Goal: Task Accomplishment & Management: Manage account settings

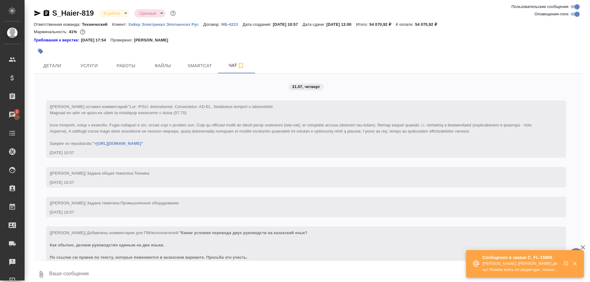
scroll to position [3528, 0]
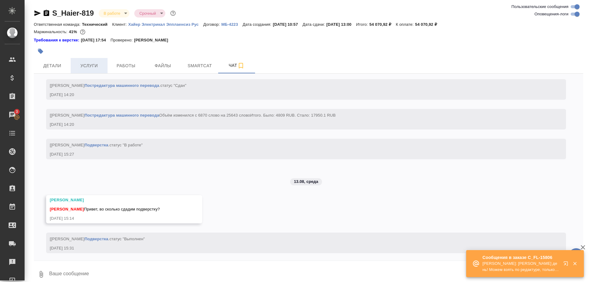
click at [92, 69] on span "Услуги" at bounding box center [88, 66] width 29 height 8
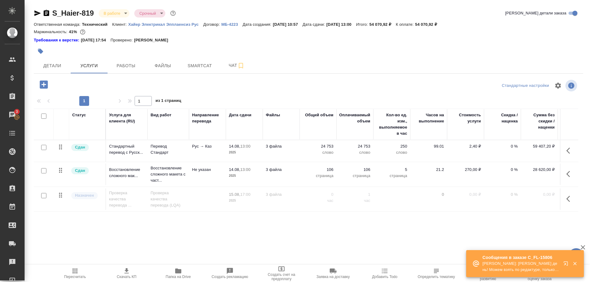
click at [179, 274] on icon "button" at bounding box center [177, 270] width 7 height 7
click at [225, 68] on span "Чат" at bounding box center [236, 66] width 29 height 8
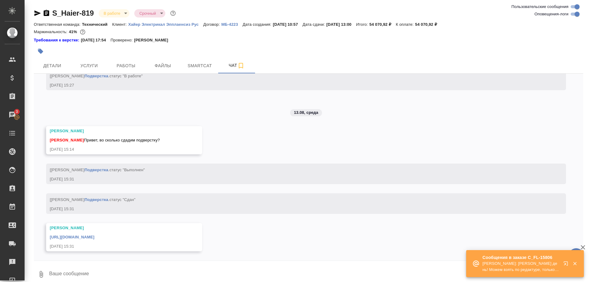
scroll to position [3702, 0]
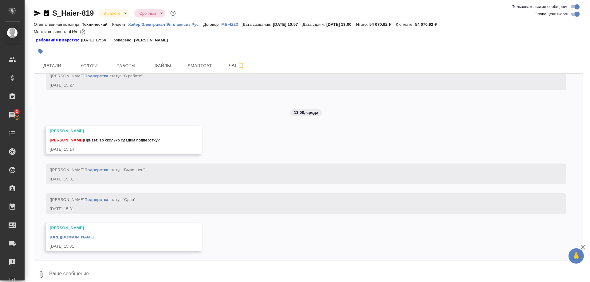
click at [195, 268] on textarea at bounding box center [316, 274] width 534 height 21
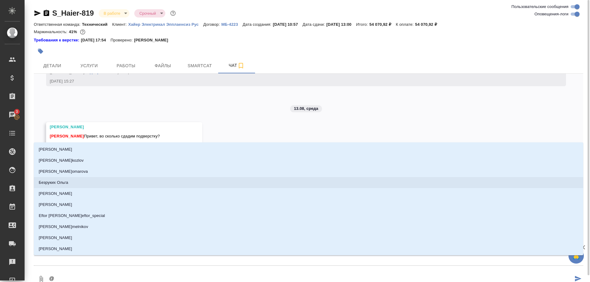
type textarea "@с"
type input "с"
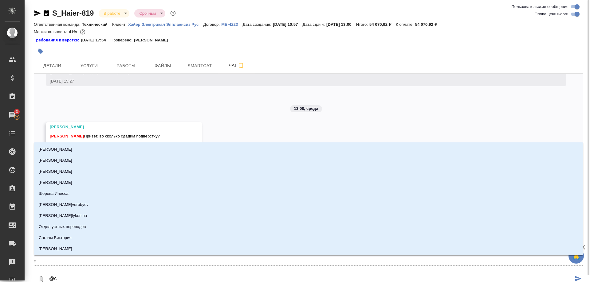
type textarea "@се"
type input "се"
type textarea "@сер"
type input "сер"
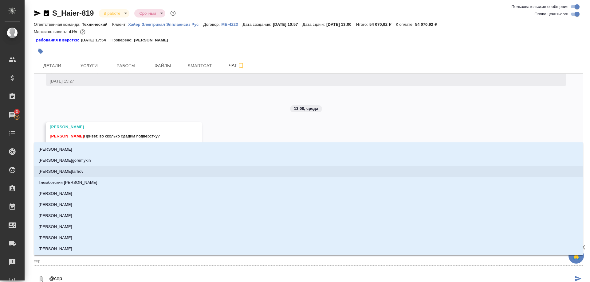
type textarea "@серг"
type input "серг"
type textarea "@серге"
type input "серге"
type textarea "@сергее"
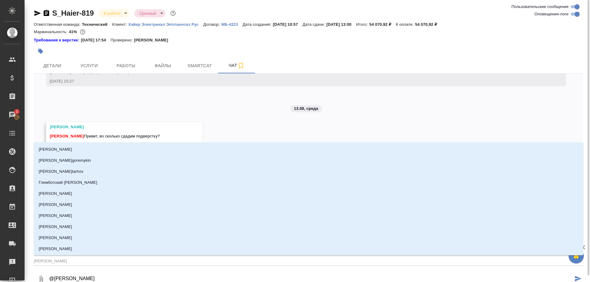
type input "сергее"
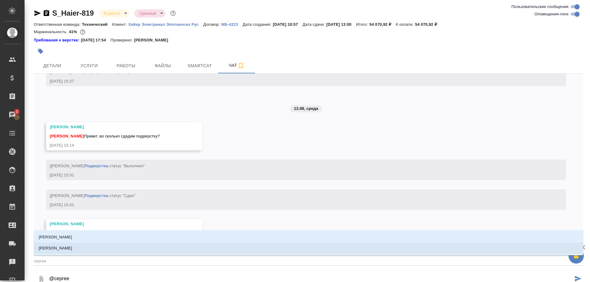
click at [68, 247] on p "Сергеева Анастасия" at bounding box center [55, 248] width 33 height 6
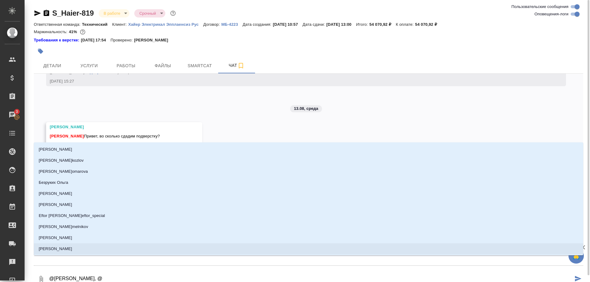
click at [122, 274] on textarea "@Сергеева Анастасия, @" at bounding box center [311, 279] width 524 height 21
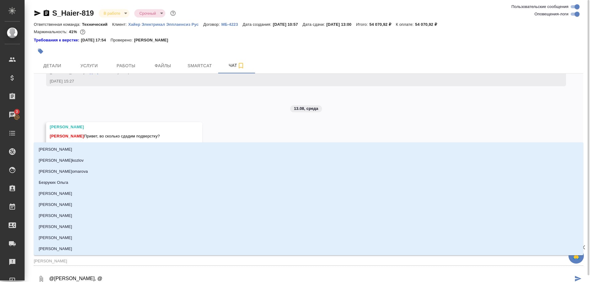
type textarea "@Сергеева Анастасия, @а"
type input "а"
type textarea "@Сергеева Анастасия, @ар"
type input "ар"
type textarea "@Сергеева Анастасия, @арс"
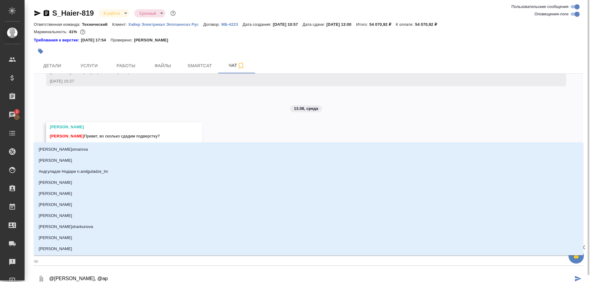
type input "арс"
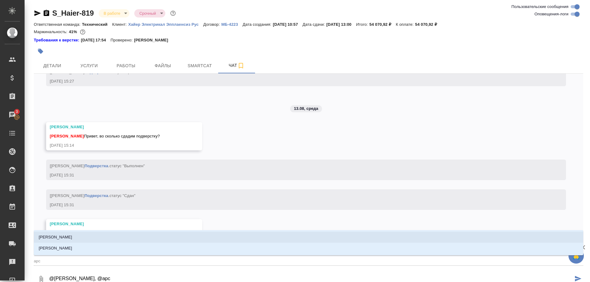
click at [61, 237] on p "Арсеньева Вера" at bounding box center [55, 237] width 33 height 6
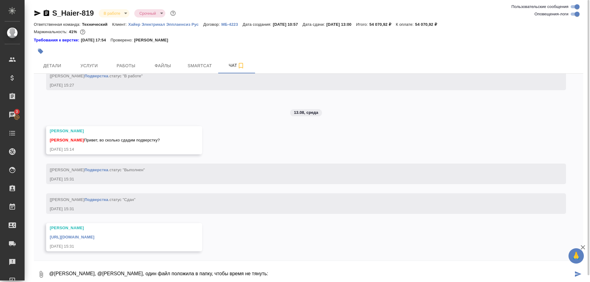
paste textarea "https://drive.awatera.com/s/GHYWEyeeWLpwQZg"
type textarea "@Сергеева Анастасия, @Арсеньева Вера, один файл положила в папку, чтобы время н…"
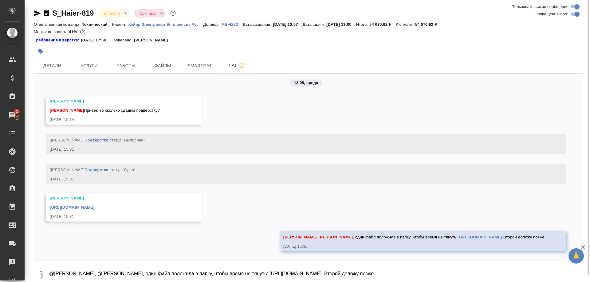
scroll to position [3732, 0]
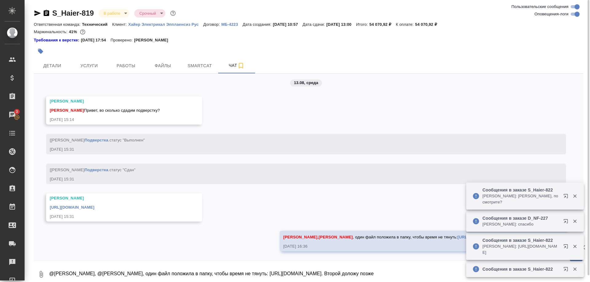
click at [177, 268] on textarea "@Сергеева Анастасия, @Арсеньева Вера, один файл положила в папку, чтобы время н…" at bounding box center [316, 274] width 534 height 21
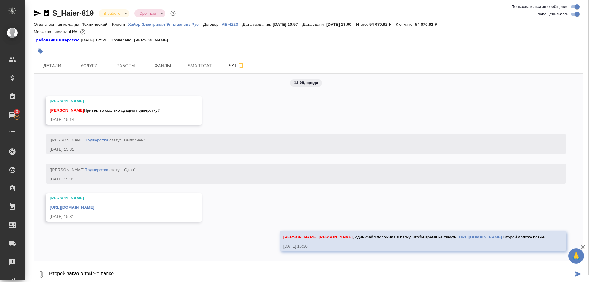
type textarea "Второй заказ в той же папке"
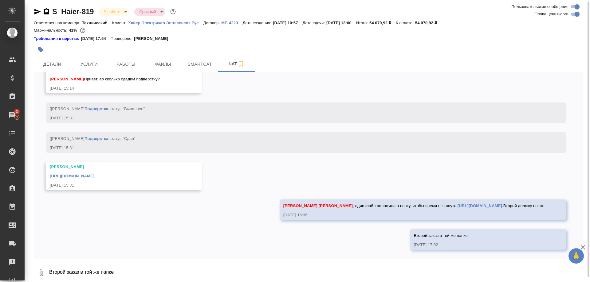
scroll to position [3761, 0]
click at [118, 65] on span "Работы" at bounding box center [125, 64] width 29 height 8
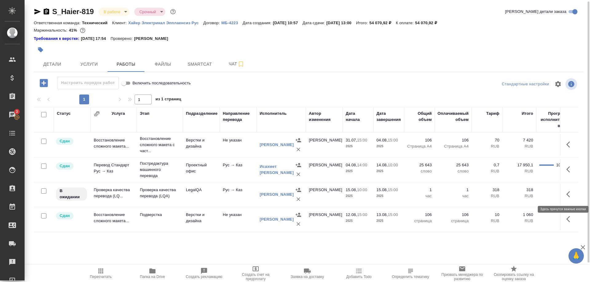
click at [566, 195] on button "button" at bounding box center [569, 194] width 15 height 15
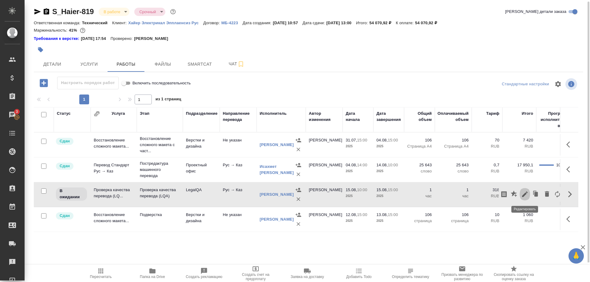
click at [523, 194] on icon "button" at bounding box center [524, 194] width 7 height 7
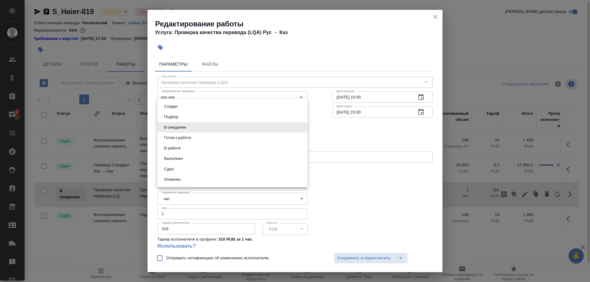
click at [223, 128] on body "🙏 .cls-1 fill:#fff; AWATERA Shirina Sabina Клиенты Спецификации Заказы 3 Чаты T…" at bounding box center [295, 141] width 590 height 282
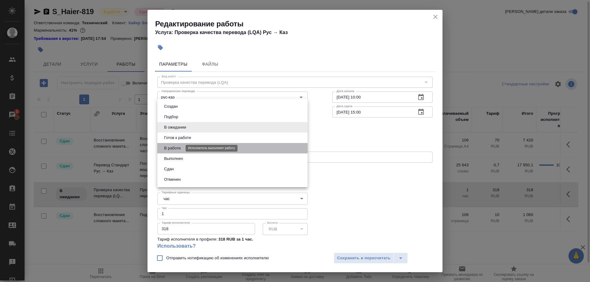
click at [177, 149] on button "В работе" at bounding box center [172, 148] width 20 height 7
type input "inProgress"
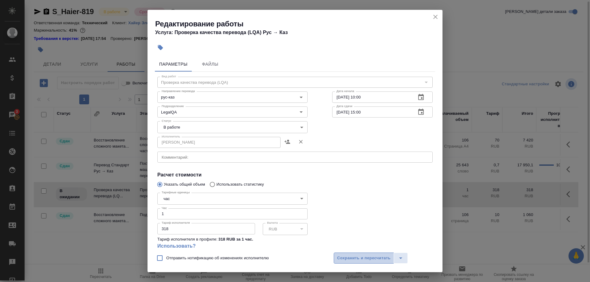
click at [345, 254] on button "Сохранить и пересчитать" at bounding box center [363, 258] width 60 height 11
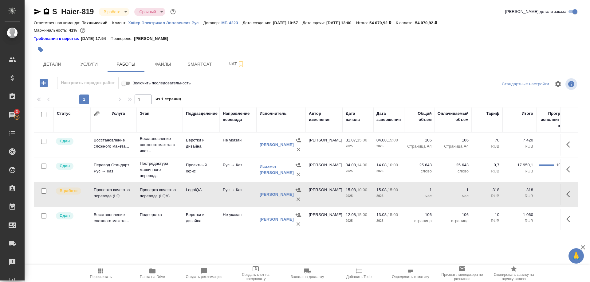
drag, startPoint x: 559, startPoint y: 191, endPoint x: 564, endPoint y: 192, distance: 4.6
click at [561, 191] on tr "В работе Проверка качества перевода (LQ... Проверка качества перевода (LQA) Leg…" at bounding box center [363, 194] width 659 height 25
click at [563, 193] on button "button" at bounding box center [569, 194] width 15 height 15
click at [522, 194] on icon "button" at bounding box center [524, 194] width 7 height 7
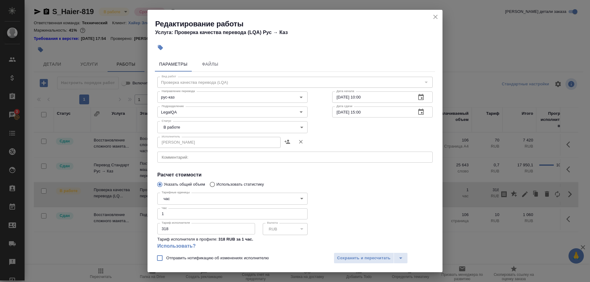
click at [217, 153] on div "x Комментарий:" at bounding box center [294, 157] width 275 height 11
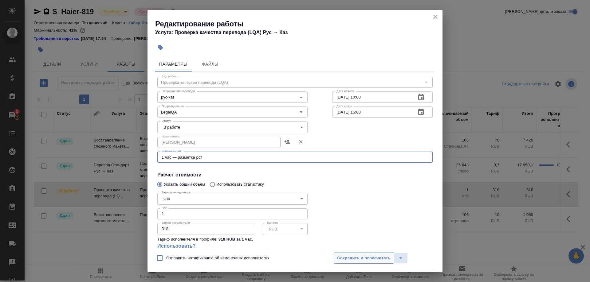
type textarea "1 час — разметка pdf"
click at [341, 256] on span "Сохранить и пересчитать" at bounding box center [363, 258] width 53 height 7
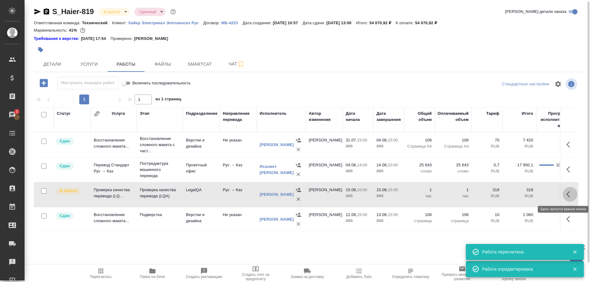
click at [564, 195] on button "button" at bounding box center [569, 194] width 15 height 15
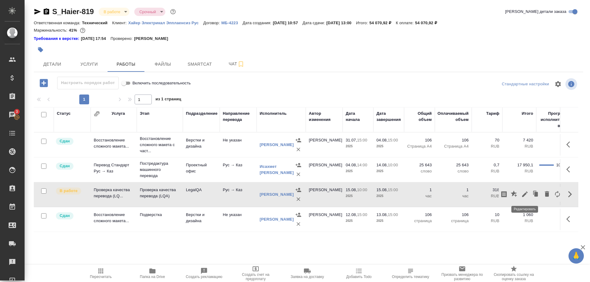
click at [524, 193] on icon "button" at bounding box center [525, 195] width 6 height 6
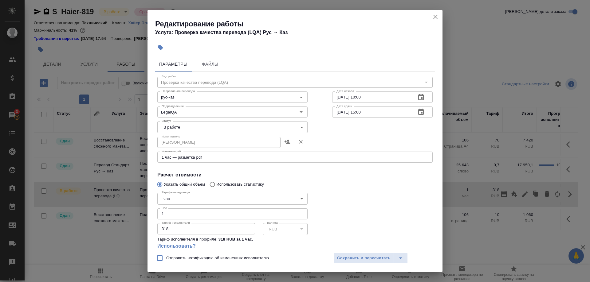
click at [336, 96] on input "15.08.2025 10:00" at bounding box center [371, 96] width 79 height 11
drag, startPoint x: 357, startPoint y: 97, endPoint x: 379, endPoint y: 97, distance: 21.8
click at [379, 97] on input "13.08.2025 10:00" at bounding box center [371, 96] width 79 height 11
type input "13.08.2025 16:00"
click at [356, 257] on span "Сохранить и пересчитать" at bounding box center [363, 258] width 53 height 7
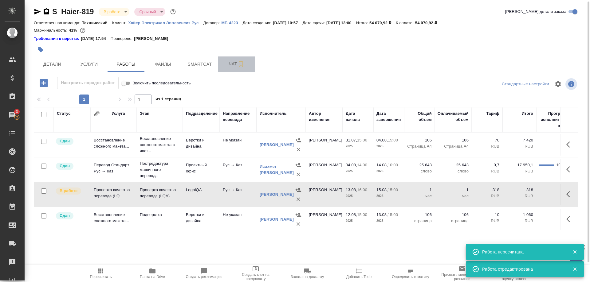
click at [227, 64] on span "Чат" at bounding box center [236, 64] width 29 height 8
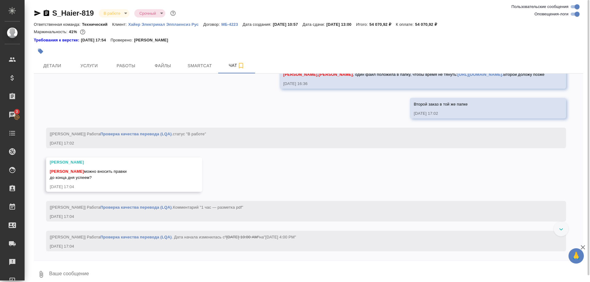
scroll to position [3894, 0]
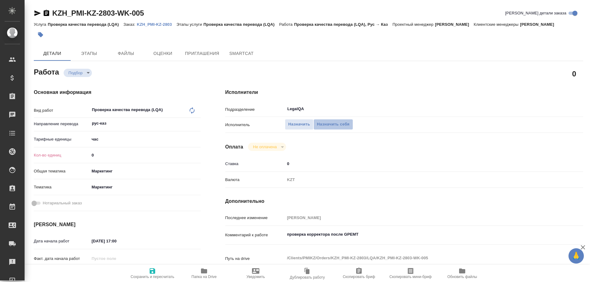
click at [331, 121] on span "Назначить себя" at bounding box center [333, 124] width 33 height 7
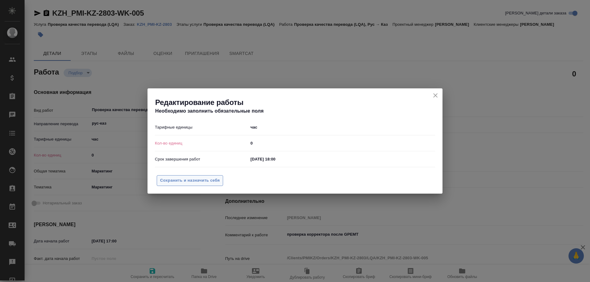
click at [200, 178] on span "Сохранить и назначить себя" at bounding box center [190, 180] width 60 height 7
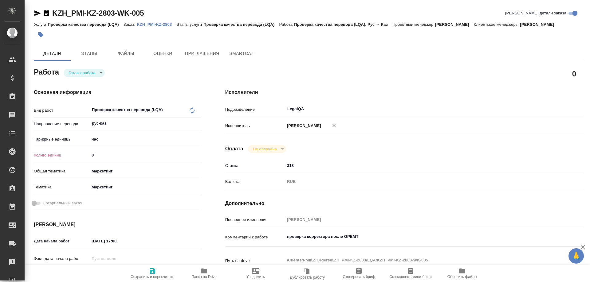
type textarea "x"
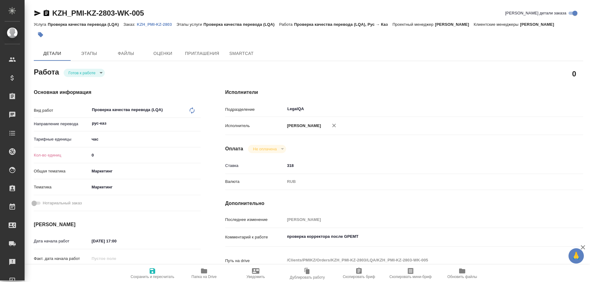
type textarea "x"
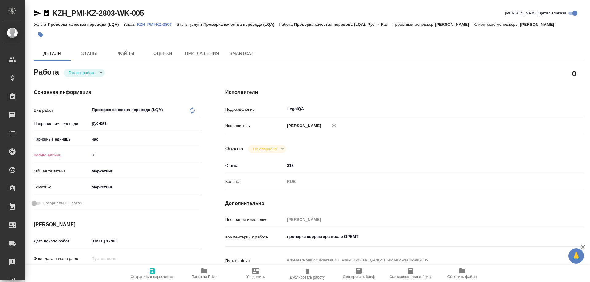
type textarea "x"
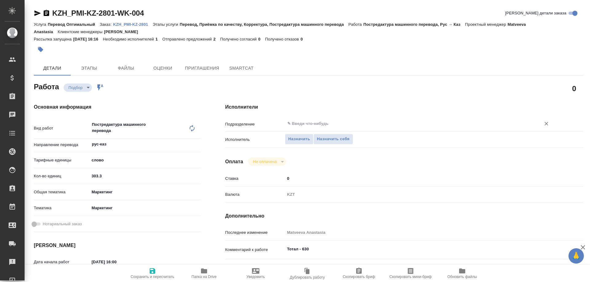
click at [323, 120] on input "text" at bounding box center [408, 123] width 244 height 7
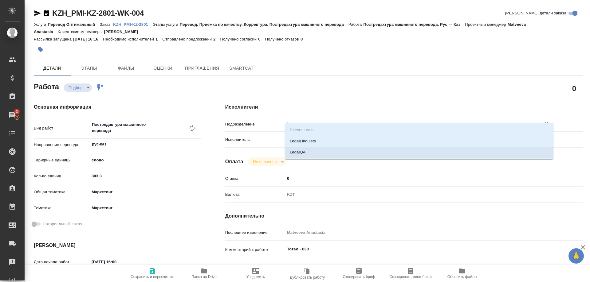
click at [300, 153] on li "LegalQA" at bounding box center [419, 152] width 268 height 11
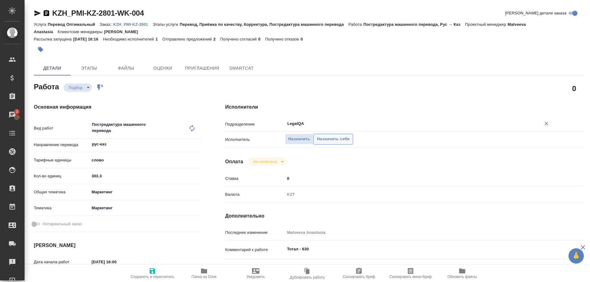
type input "LegalQA"
click at [331, 136] on span "Назначить себя" at bounding box center [333, 139] width 33 height 7
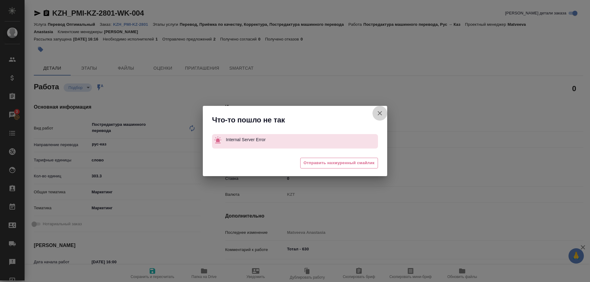
click at [376, 112] on icon "button" at bounding box center [379, 113] width 7 height 7
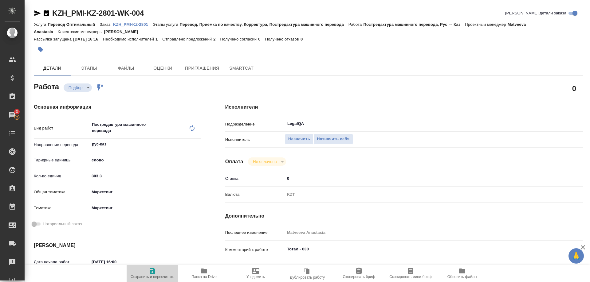
click at [146, 273] on span "Сохранить и пересчитать" at bounding box center [152, 273] width 44 height 12
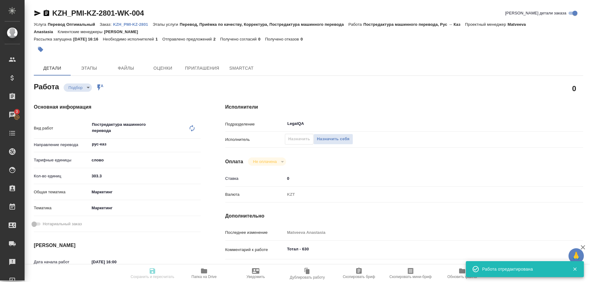
type input "recruiting"
type input "рус-каз"
type input "5a8b1489cc6b4906c91bfd90"
type input "303.3"
type input "marketing"
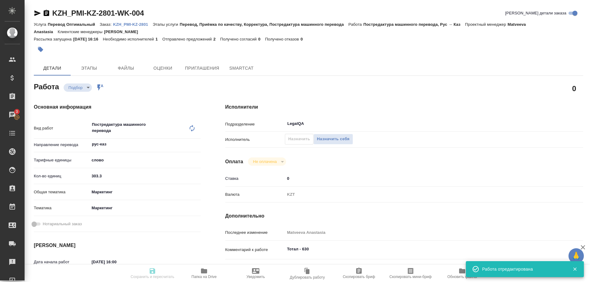
type input "5a8b8b956a9677013d343d63"
type input "13.08.2025 16:00"
type input "14.08.2025 10:00"
type input "[DATE] 11:00"
type input "LegalQA"
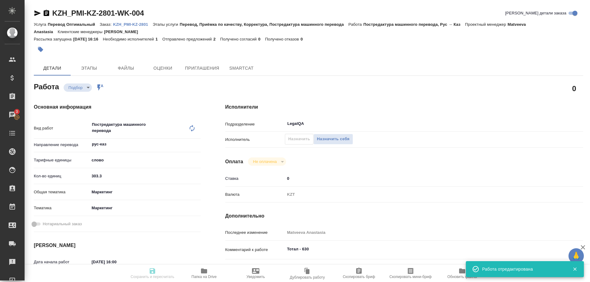
type input "notPayed"
type input "0"
type input "RUB"
type input "[PERSON_NAME]"
type input "KZH_PMI-KZ-2801"
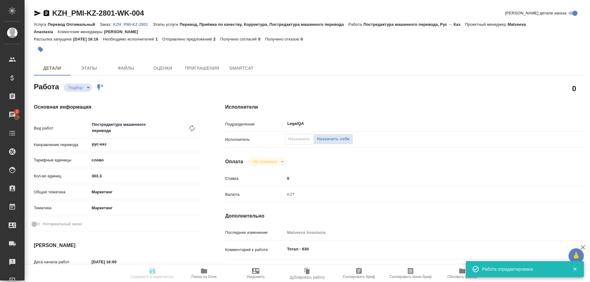
type input "Перевод Оптимальный"
type input "Перевод, Приёмка по качеству, Корректура, Постредактура машинного перевода"
type input "[PERSON_NAME]"
type input "/Clients/PMIKZ/Orders/KZH_PMI-KZ-2801"
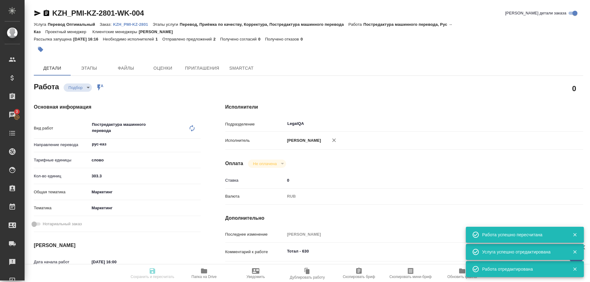
type input "recruiting"
type input "рус-каз"
type input "5a8b1489cc6b4906c91bfd90"
type input "303.3"
type input "marketing"
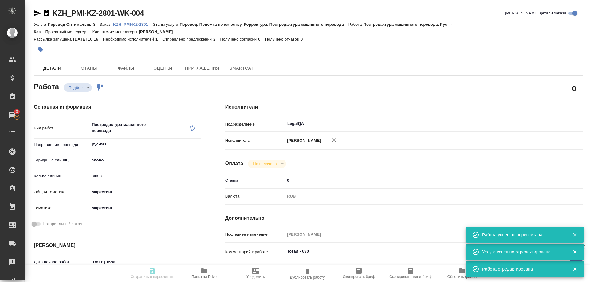
type input "5a8b8b956a9677013d343d63"
type input "13.08.2025 16:00"
type input "14.08.2025 10:00"
type input "[DATE] 11:00"
type input "LegalQA"
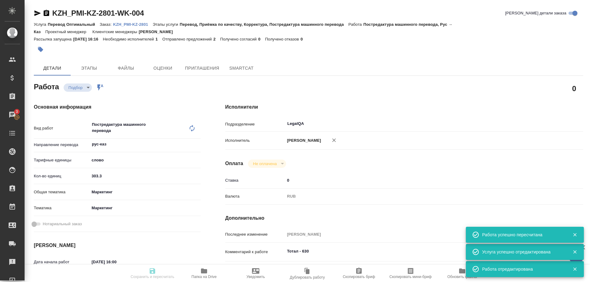
type input "notPayed"
type input "0"
type input "RUB"
type input "[PERSON_NAME]"
type input "KZH_PMI-KZ-2801"
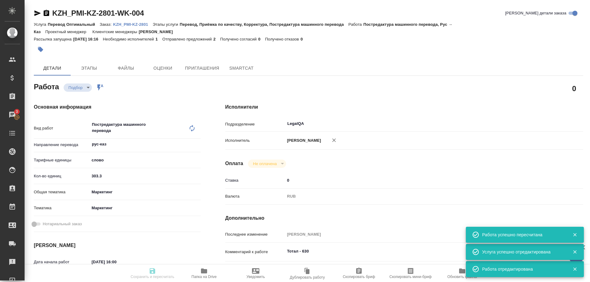
type input "Перевод Оптимальный"
type input "Перевод, Приёмка по качеству, Корректура, Постредактура машинного перевода"
type input "[PERSON_NAME]"
type input "/Clients/PMIKZ/Orders/KZH_PMI-KZ-2801"
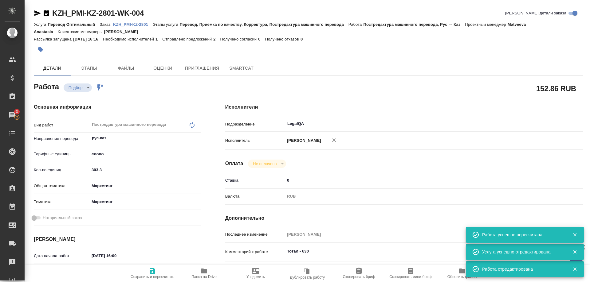
click at [136, 24] on p "KZH_PMI-KZ-2801" at bounding box center [133, 24] width 40 height 5
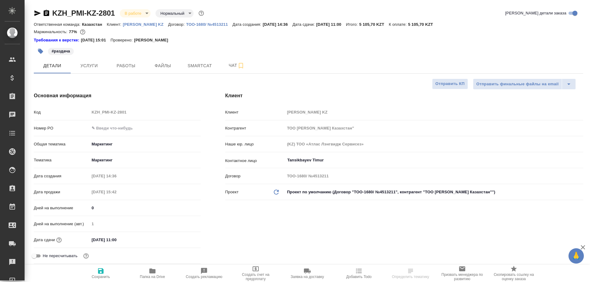
select select "RU"
type input "Matveeva Anastasia"
type input "Журавлев Денис"
click at [199, 68] on span "Smartcat" at bounding box center [199, 66] width 29 height 8
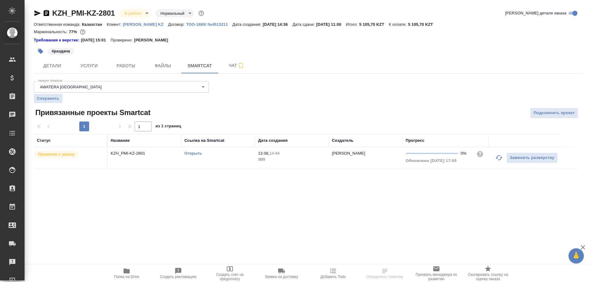
click at [193, 153] on link "Открыть" at bounding box center [193, 153] width 18 height 5
click at [130, 71] on button "Работы" at bounding box center [125, 65] width 37 height 15
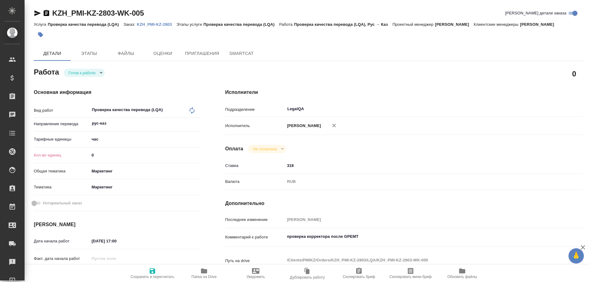
type textarea "x"
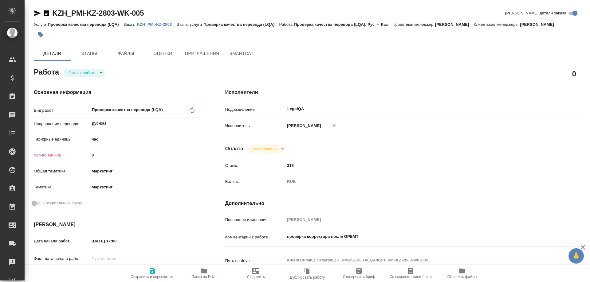
type textarea "x"
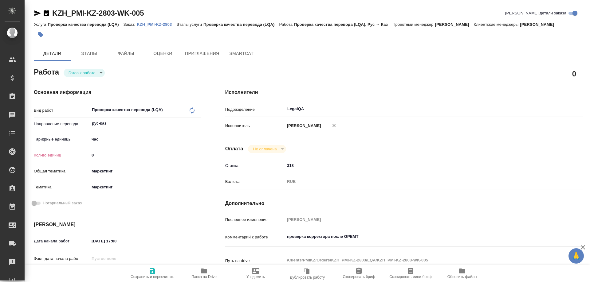
type textarea "x"
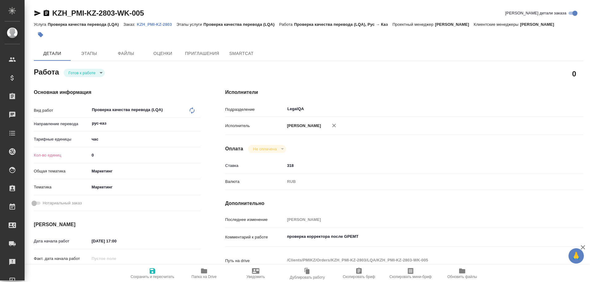
type textarea "x"
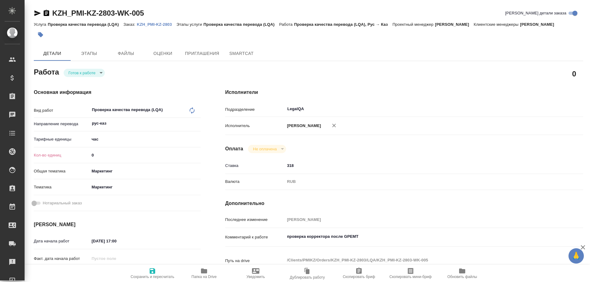
type textarea "x"
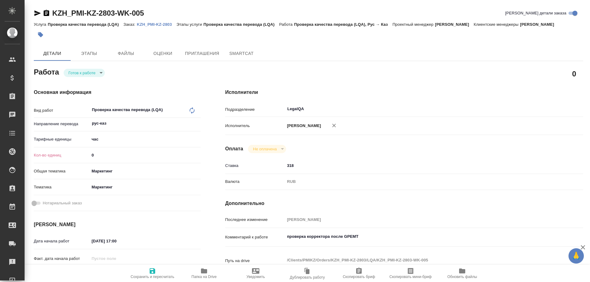
click at [154, 24] on p "KZH_PMI-KZ-2803" at bounding box center [157, 24] width 40 height 5
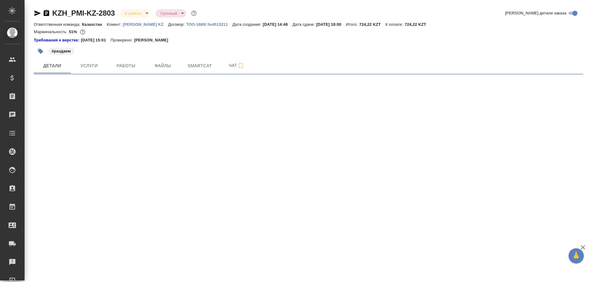
select select "RU"
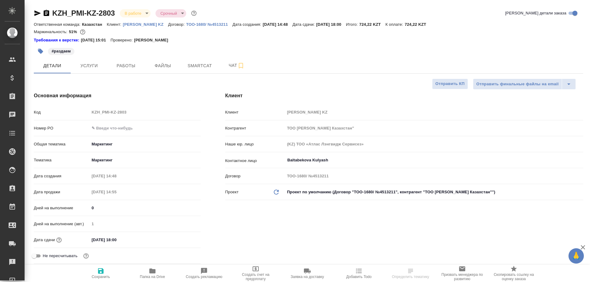
type textarea "x"
click at [121, 62] on button "Работы" at bounding box center [125, 65] width 37 height 15
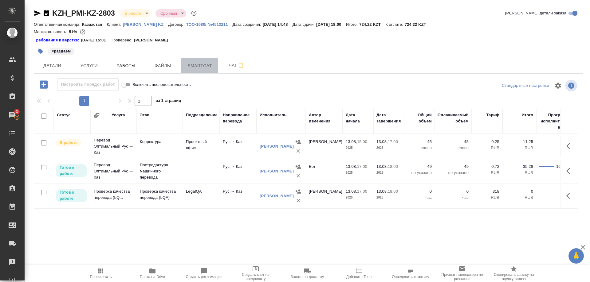
click at [201, 66] on span "Smartcat" at bounding box center [199, 66] width 29 height 8
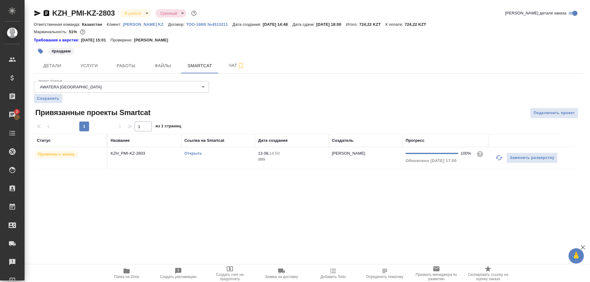
click at [193, 153] on link "Открыть" at bounding box center [193, 153] width 18 height 5
click at [126, 65] on span "Работы" at bounding box center [125, 66] width 29 height 8
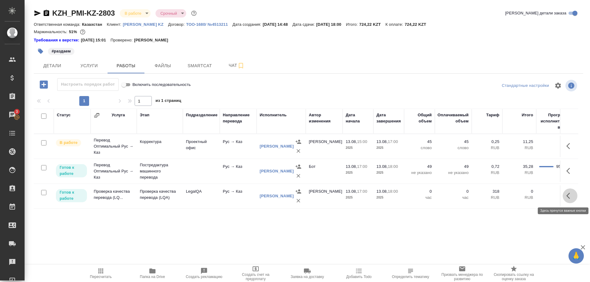
click at [566, 195] on button "button" at bounding box center [569, 196] width 15 height 15
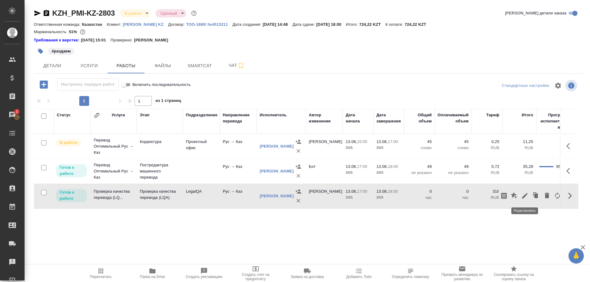
click at [522, 196] on icon "button" at bounding box center [524, 195] width 7 height 7
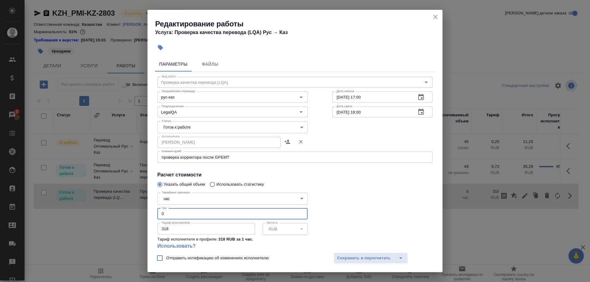
drag, startPoint x: 154, startPoint y: 209, endPoint x: 142, endPoint y: 209, distance: 12.3
click at [157, 209] on input "0" at bounding box center [232, 213] width 150 height 11
type input "0.08"
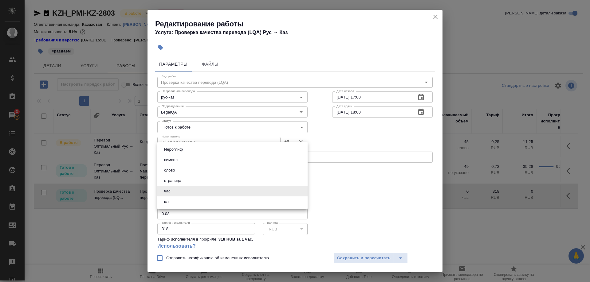
click at [190, 191] on body "🙏 .cls-1 fill:#fff; AWATERA [PERSON_NAME] Спецификации Заказы 3 Чаты Todo Проек…" at bounding box center [295, 141] width 590 height 282
click at [356, 179] on div at bounding box center [295, 141] width 590 height 282
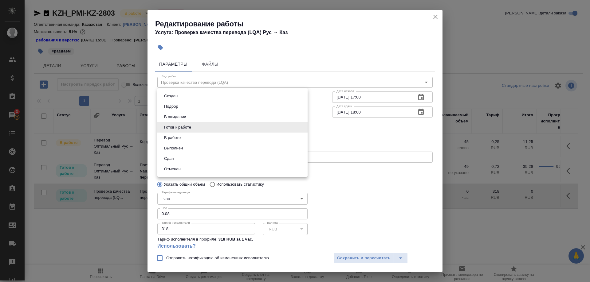
click at [243, 126] on body "🙏 .cls-1 fill:#fff; AWATERA Shirina Sabina Клиенты Спецификации Заказы 3 Чаты T…" at bounding box center [295, 141] width 590 height 282
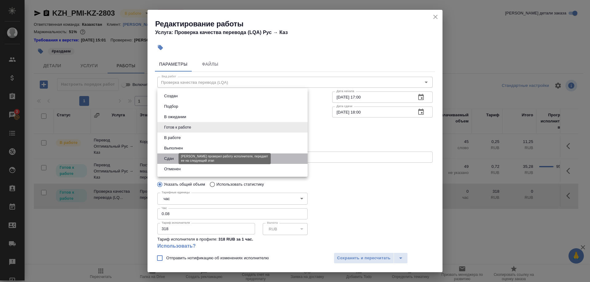
click at [171, 157] on button "Сдан" at bounding box center [168, 158] width 13 height 7
type input "closed"
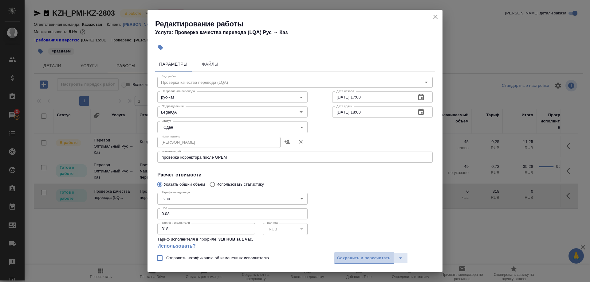
drag, startPoint x: 344, startPoint y: 257, endPoint x: 348, endPoint y: 257, distance: 3.4
click at [344, 257] on span "Сохранить и пересчитать" at bounding box center [363, 258] width 53 height 7
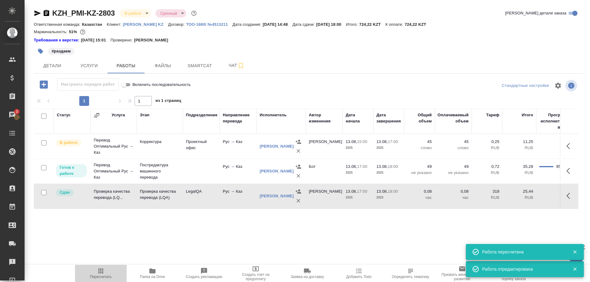
click at [102, 273] on icon "button" at bounding box center [100, 271] width 5 height 5
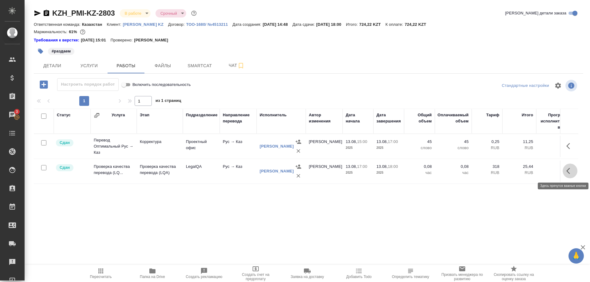
click at [564, 172] on button "button" at bounding box center [569, 171] width 15 height 15
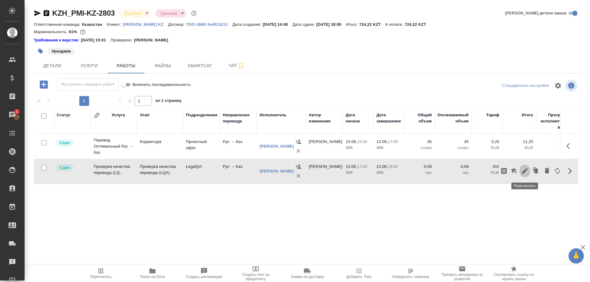
click at [523, 171] on icon "button" at bounding box center [524, 170] width 7 height 7
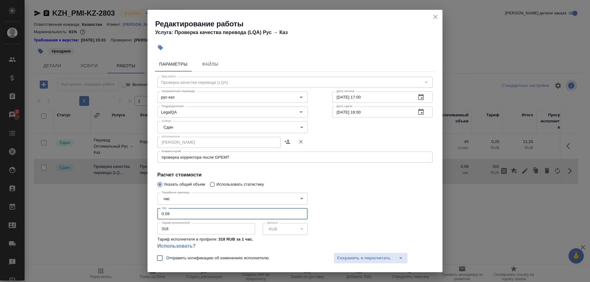
click at [174, 208] on input "0.08" at bounding box center [232, 213] width 150 height 11
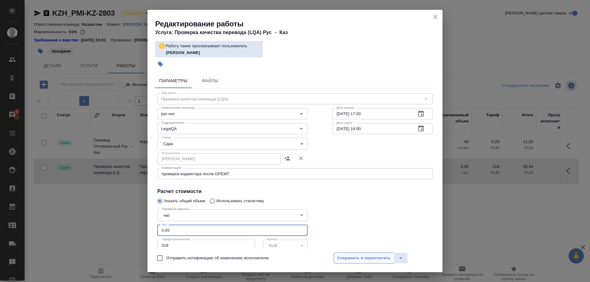
type input "0.05"
click at [345, 255] on span "Сохранить и пересчитать" at bounding box center [363, 258] width 53 height 7
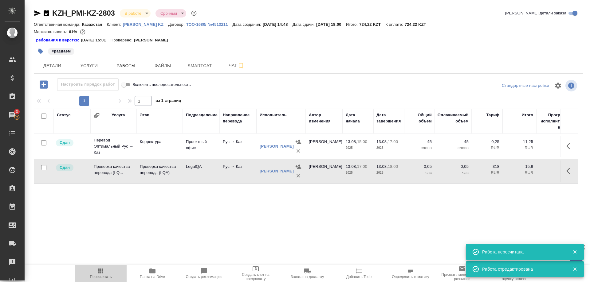
click at [103, 274] on icon "button" at bounding box center [100, 270] width 7 height 7
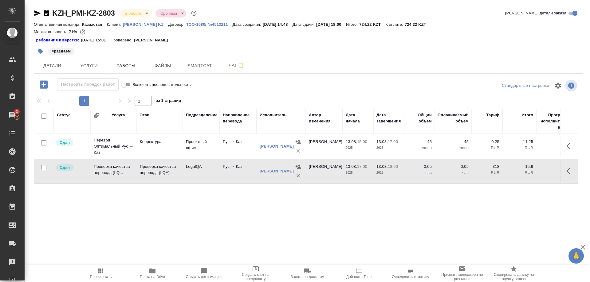
click at [261, 147] on link "Ишмухамбетова Гулмира Ниязбековна" at bounding box center [276, 146] width 34 height 5
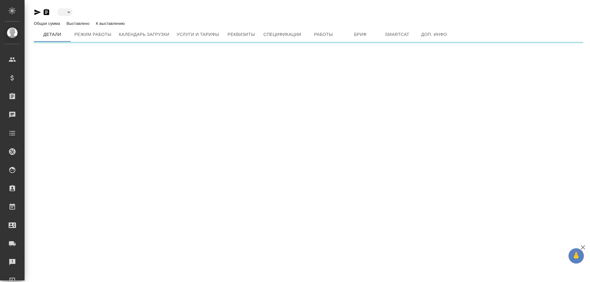
type input "active"
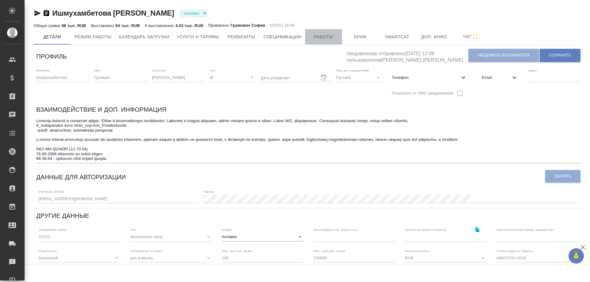
click at [317, 37] on span "Работы" at bounding box center [323, 37] width 29 height 8
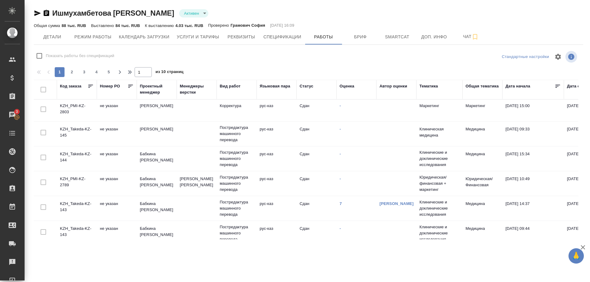
checkbox input "false"
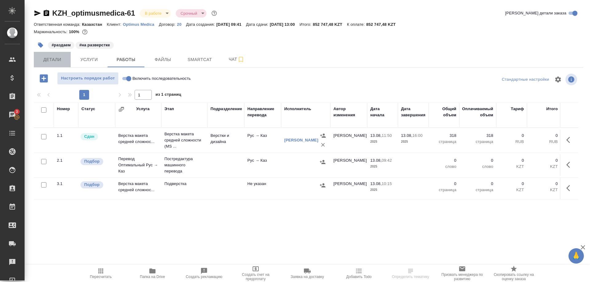
click at [53, 57] on span "Детали" at bounding box center [51, 60] width 29 height 8
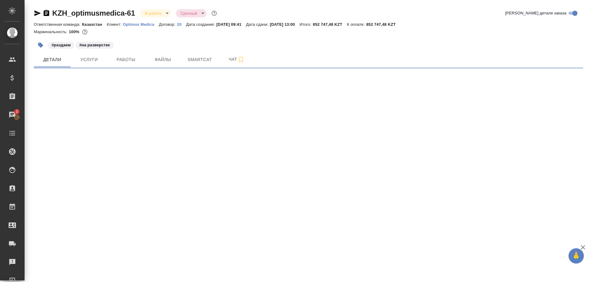
select select "RU"
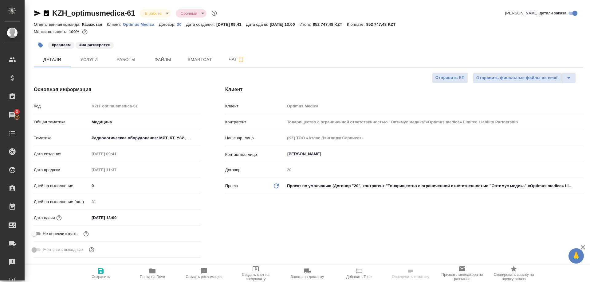
type textarea "x"
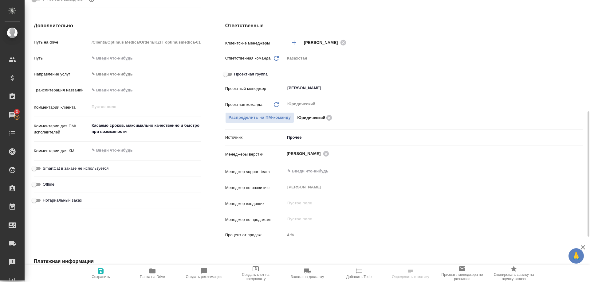
scroll to position [282, 0]
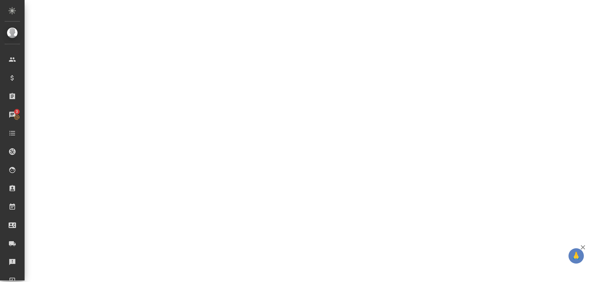
select select "RU"
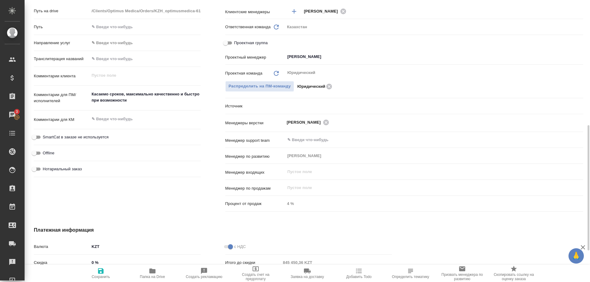
type textarea "x"
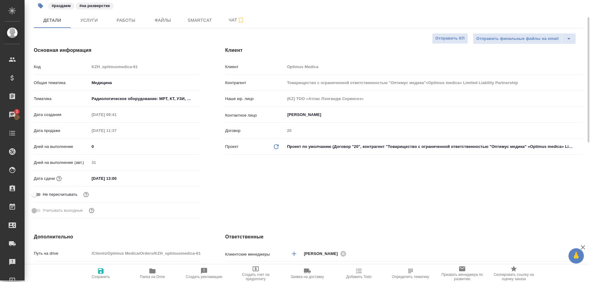
scroll to position [0, 0]
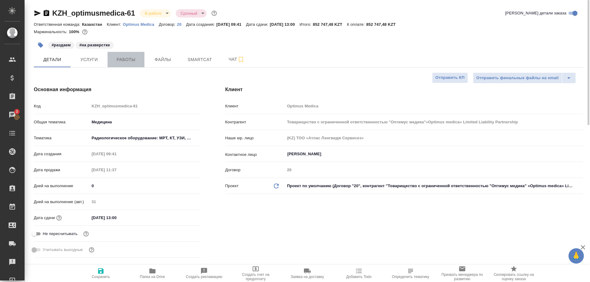
click at [126, 61] on span "Работы" at bounding box center [125, 60] width 29 height 8
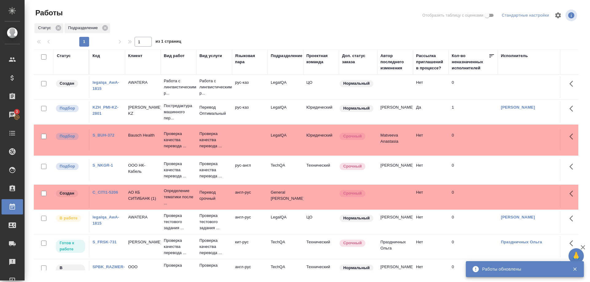
click at [102, 114] on link "KZH_PMI-KZ-2801" at bounding box center [105, 110] width 26 height 11
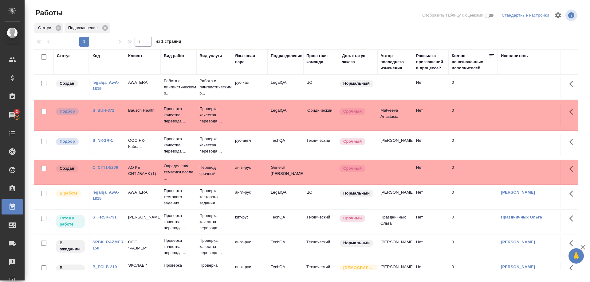
click at [108, 83] on link "legalqa_AwA-1815" at bounding box center [105, 85] width 27 height 11
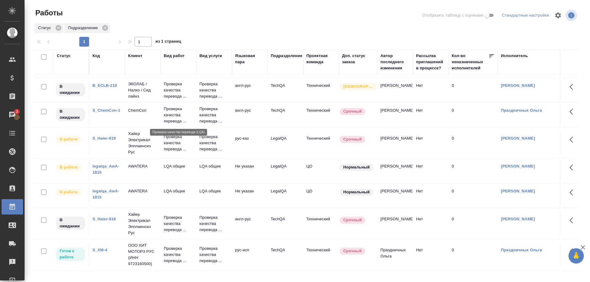
scroll to position [171, 0]
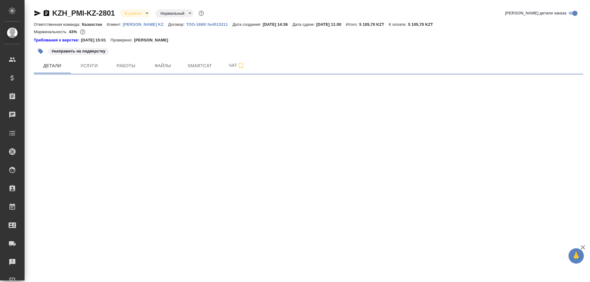
select select "RU"
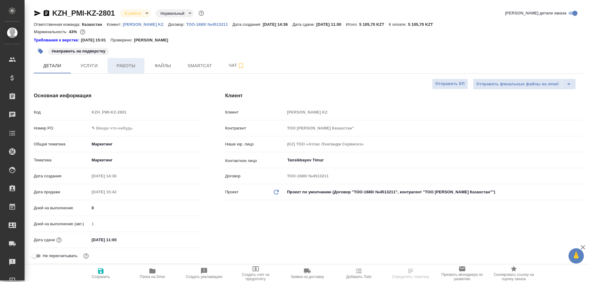
type textarea "x"
click at [125, 66] on span "Работы" at bounding box center [125, 66] width 29 height 8
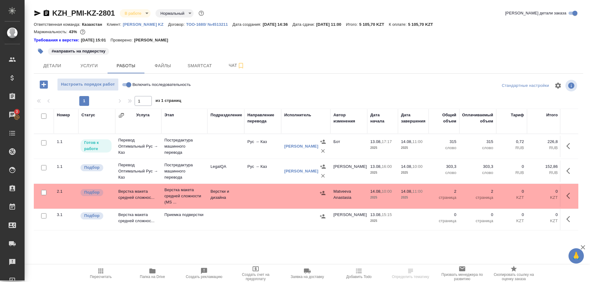
drag, startPoint x: 102, startPoint y: 276, endPoint x: 181, endPoint y: 244, distance: 85.2
click at [181, 244] on div "Настроить порядок работ Включить последовательность Стандартные настройки 1 1 и…" at bounding box center [308, 162] width 549 height 169
click at [565, 144] on button "button" at bounding box center [569, 146] width 15 height 15
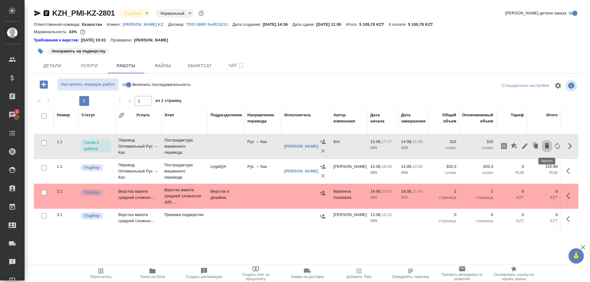
click at [544, 146] on icon "button" at bounding box center [546, 145] width 7 height 7
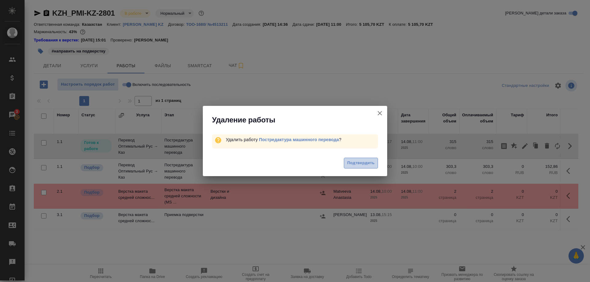
click at [358, 163] on span "Подтвердить" at bounding box center [360, 163] width 27 height 7
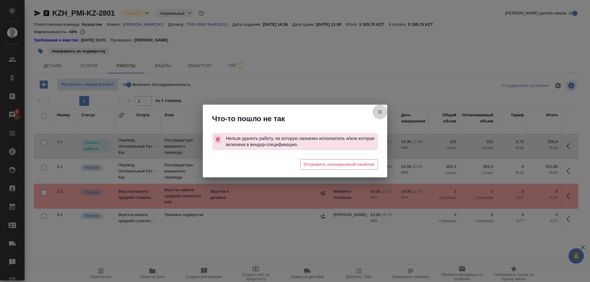
click at [376, 112] on icon "button" at bounding box center [379, 111] width 7 height 7
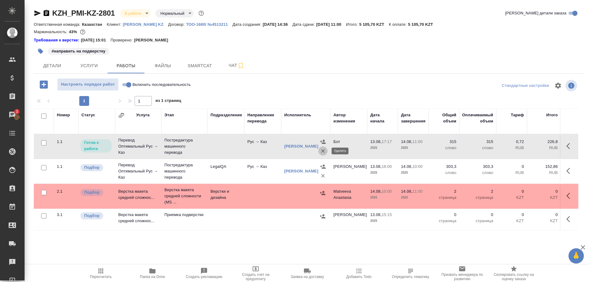
click at [320, 150] on icon "button" at bounding box center [323, 151] width 6 height 6
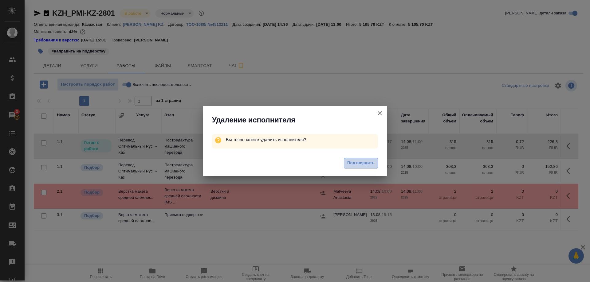
click at [345, 163] on button "Подтвердить" at bounding box center [361, 163] width 34 height 11
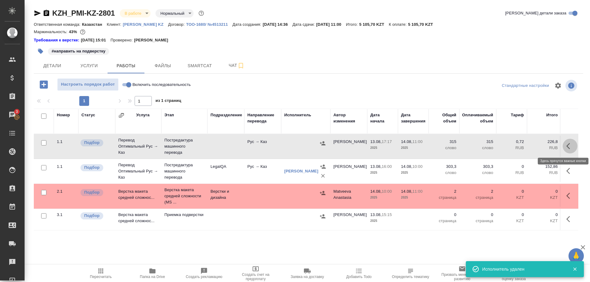
click at [564, 146] on button "button" at bounding box center [569, 146] width 15 height 15
click at [543, 147] on icon "button" at bounding box center [546, 145] width 7 height 7
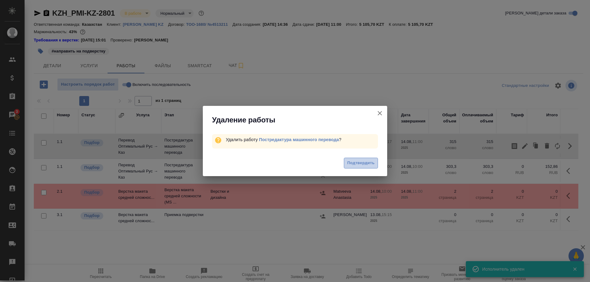
click at [365, 163] on span "Подтвердить" at bounding box center [360, 163] width 27 height 7
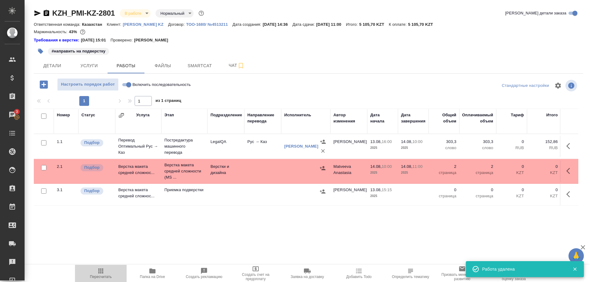
click at [101, 273] on icon "button" at bounding box center [100, 271] width 5 height 5
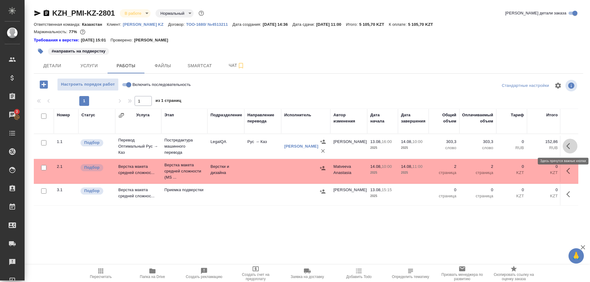
click at [565, 145] on button "button" at bounding box center [569, 146] width 15 height 15
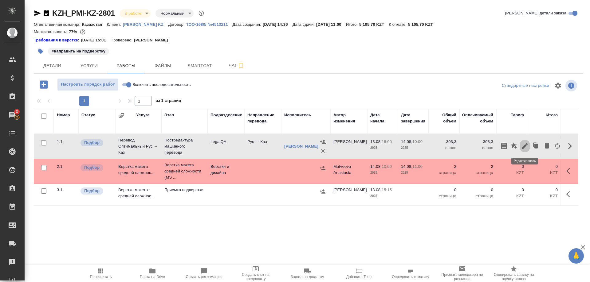
click at [520, 145] on button "button" at bounding box center [524, 146] width 10 height 15
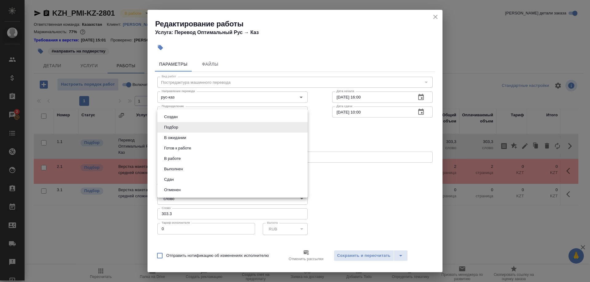
click at [173, 128] on body "🙏 .cls-1 fill:#fff; AWATERA [PERSON_NAME] Спецификации Заказы 3 Чаты Todo Проек…" at bounding box center [295, 141] width 590 height 282
click at [165, 176] on li "Сдан" at bounding box center [232, 179] width 150 height 10
type input "closed"
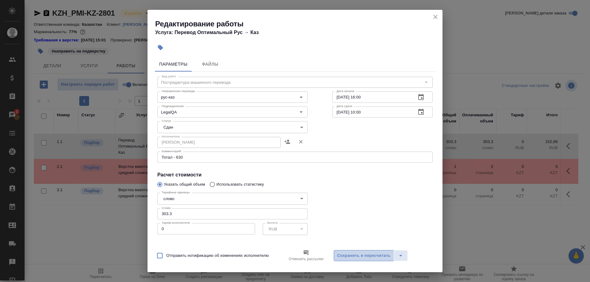
click at [347, 255] on span "Сохранить и пересчитать" at bounding box center [363, 255] width 53 height 7
click at [358, 255] on span "Сохранить и пересчитать" at bounding box center [363, 255] width 53 height 7
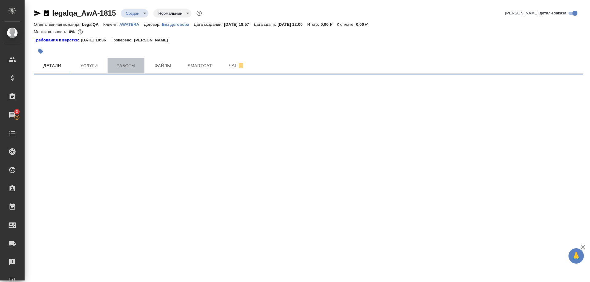
click at [128, 65] on span "Работы" at bounding box center [125, 66] width 29 height 8
select select "RU"
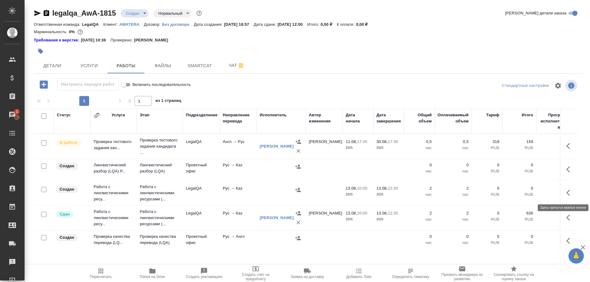
click at [563, 191] on button "button" at bounding box center [569, 192] width 15 height 15
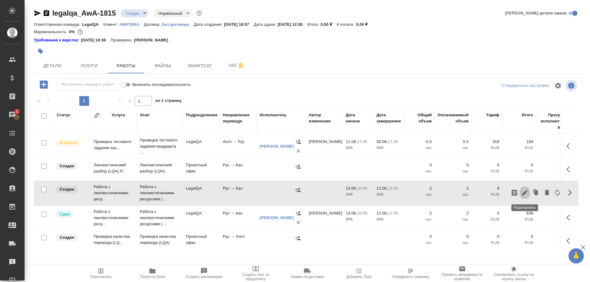
click at [522, 193] on icon "button" at bounding box center [524, 192] width 7 height 7
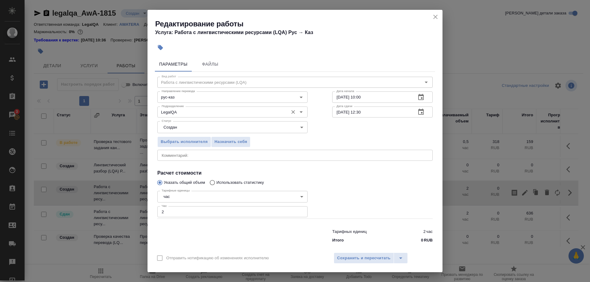
click at [300, 116] on icon "Open" at bounding box center [300, 111] width 7 height 7
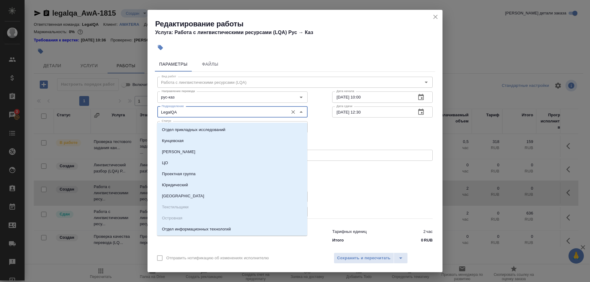
click at [288, 116] on div "LegalQA Подразделение" at bounding box center [232, 112] width 150 height 11
click at [290, 115] on button "Очистить" at bounding box center [293, 112] width 9 height 9
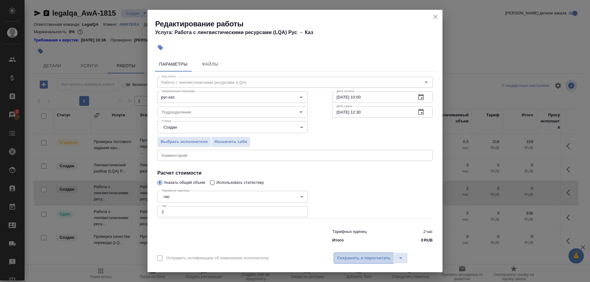
click at [348, 255] on span "Сохранить и пересчитать" at bounding box center [363, 258] width 53 height 7
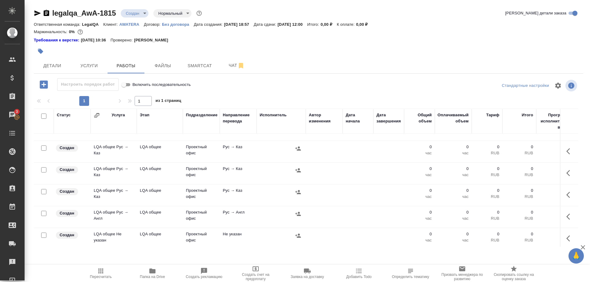
scroll to position [282, 0]
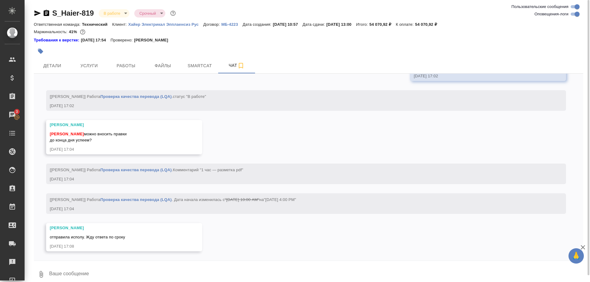
scroll to position [3932, 0]
